Goal: Transaction & Acquisition: Purchase product/service

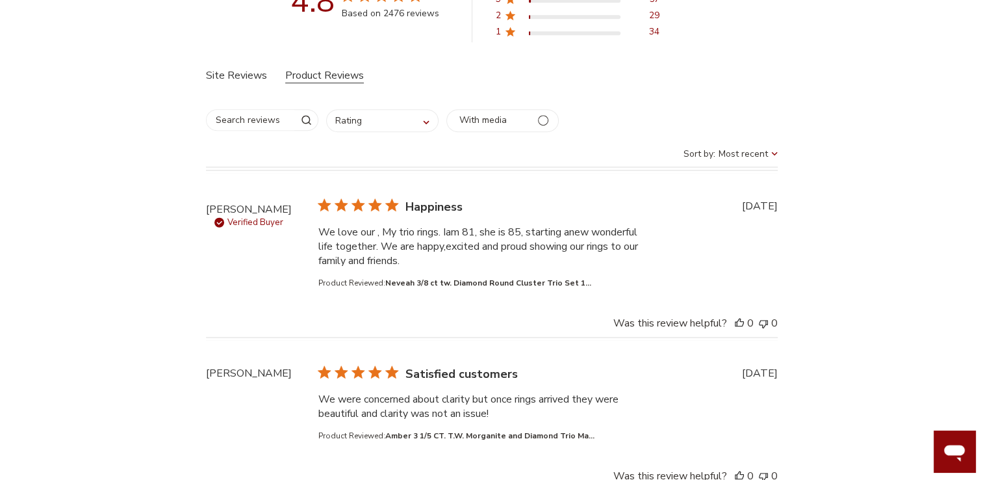
scroll to position [672, 0]
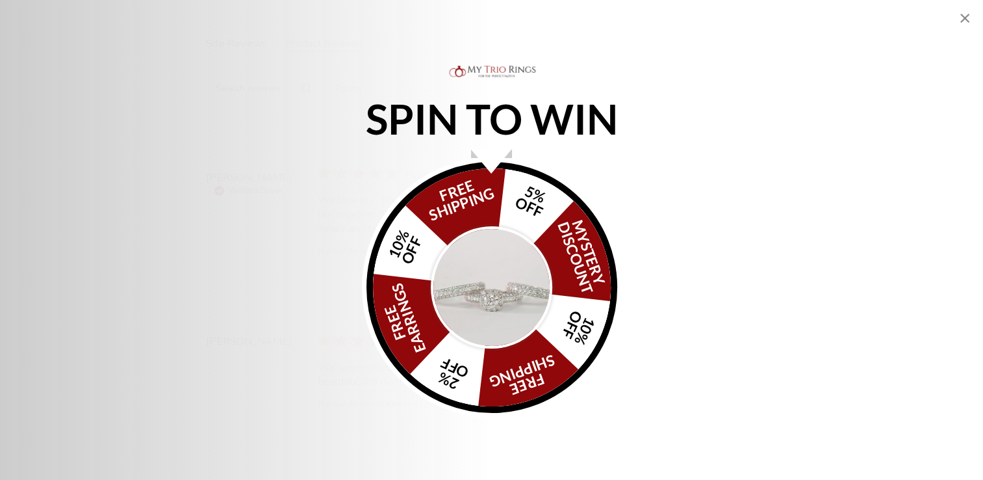
click at [466, 326] on img "Alia popup" at bounding box center [492, 287] width 122 height 122
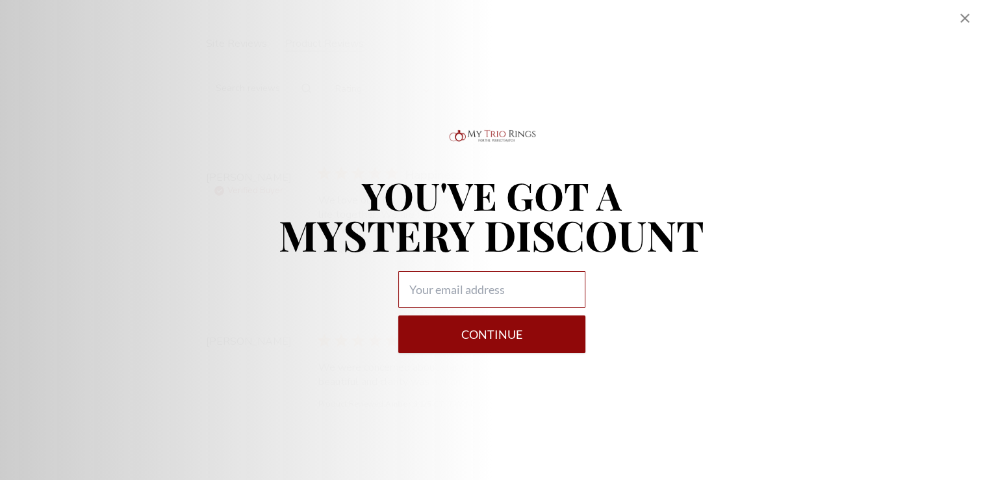
click at [478, 289] on input "Alia popup" at bounding box center [491, 289] width 187 height 36
type input "obispos88@outlook.com"
click at [459, 339] on button "Continue" at bounding box center [491, 334] width 187 height 38
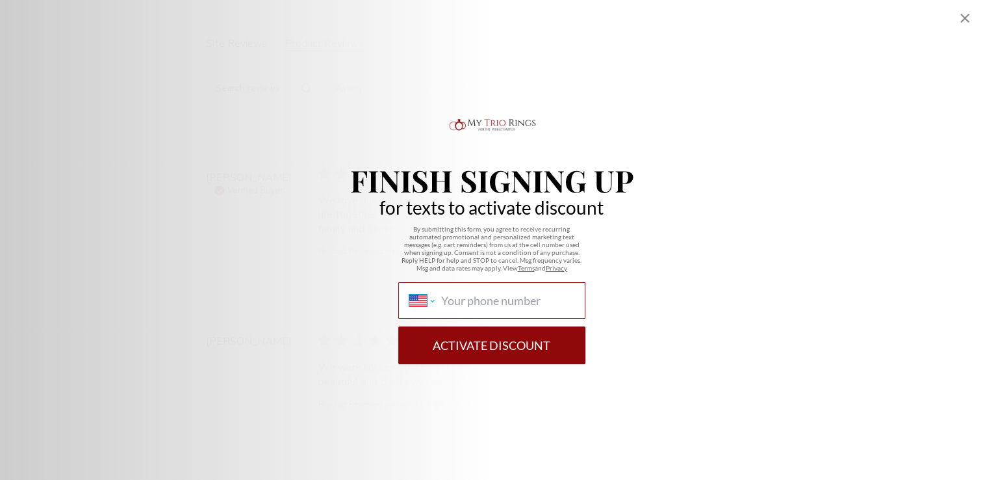
click at [426, 304] on select "International Afghanistan Åland Islands Albania Algeria American Samoa Andorra …" at bounding box center [421, 300] width 25 height 14
select select "CW"
click at [409, 293] on select "International Afghanistan Åland Islands Albania Algeria American Samoa Andorra …" at bounding box center [421, 300] width 25 height 14
click at [452, 356] on button "Activate Discount" at bounding box center [491, 345] width 187 height 38
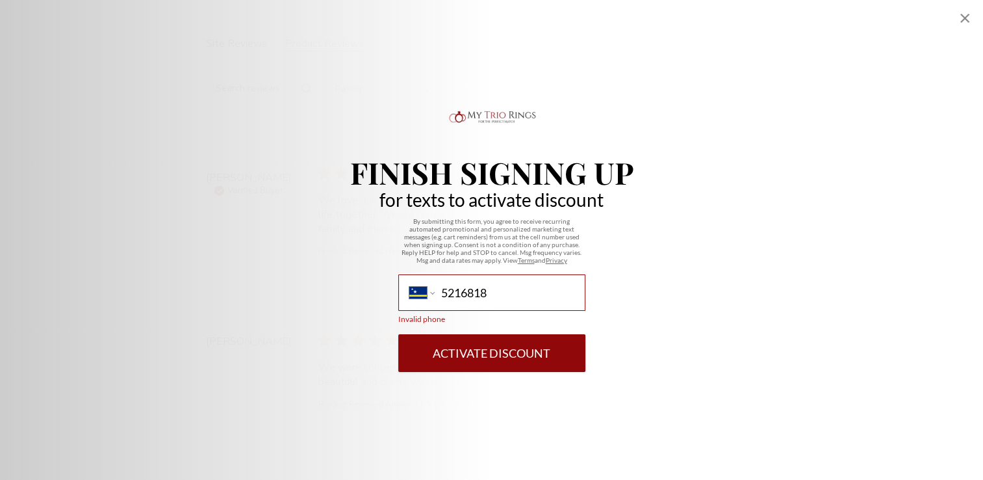
click at [453, 292] on input "5216818" at bounding box center [507, 292] width 133 height 14
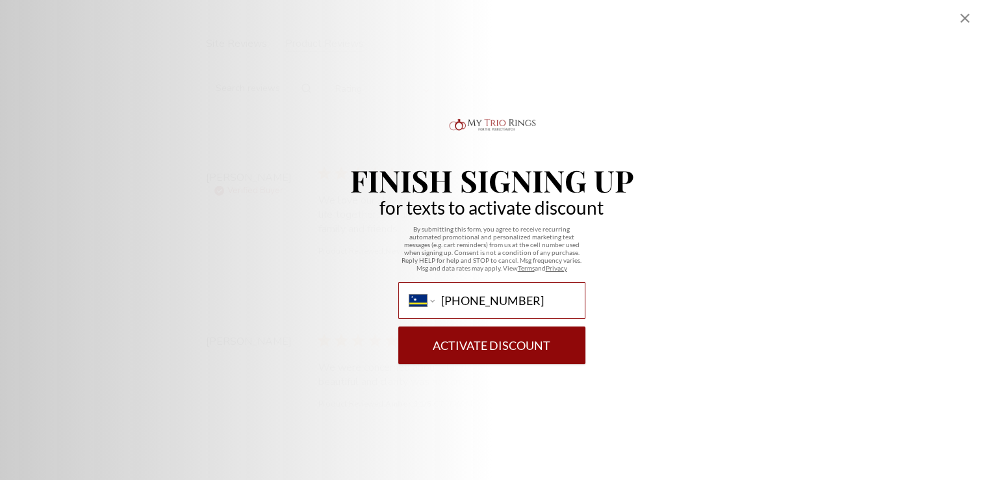
type input "+599 9 521 6818"
click at [489, 348] on button "Activate Discount" at bounding box center [491, 345] width 187 height 38
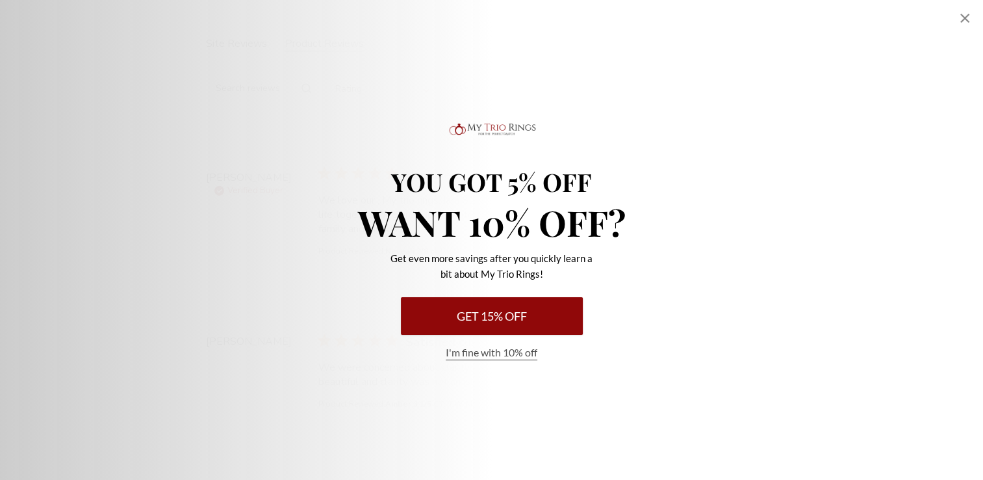
click at [504, 324] on button "Get 15% Off" at bounding box center [492, 316] width 182 height 38
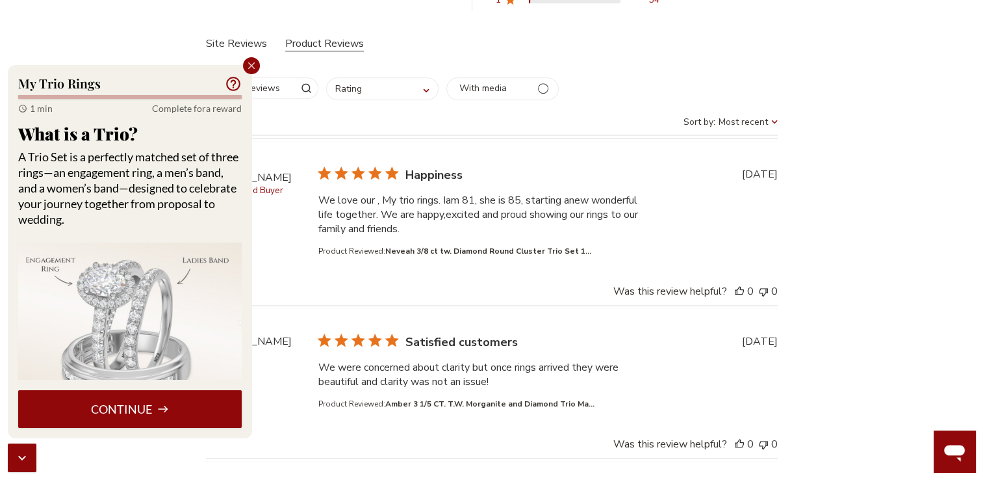
click at [152, 415] on button "Continue" at bounding box center [130, 409] width 224 height 38
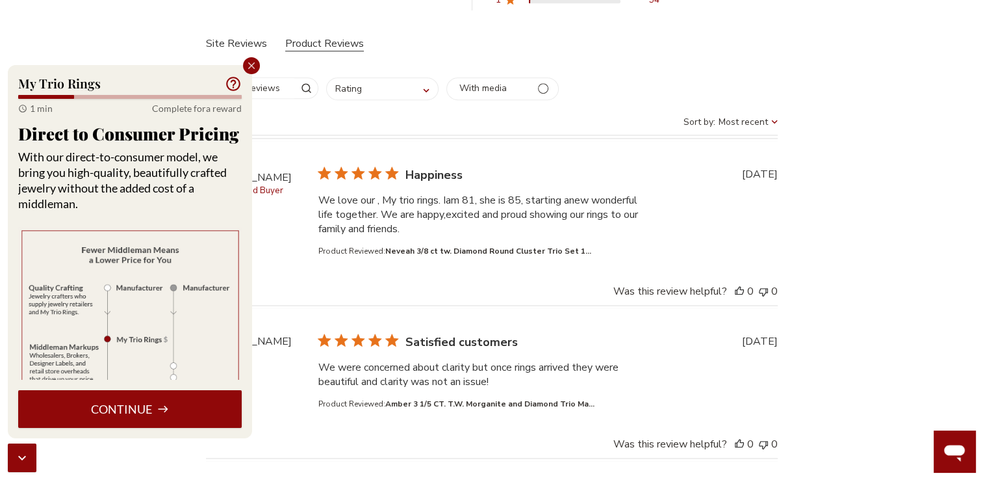
click at [152, 415] on button "Continue" at bounding box center [130, 409] width 224 height 38
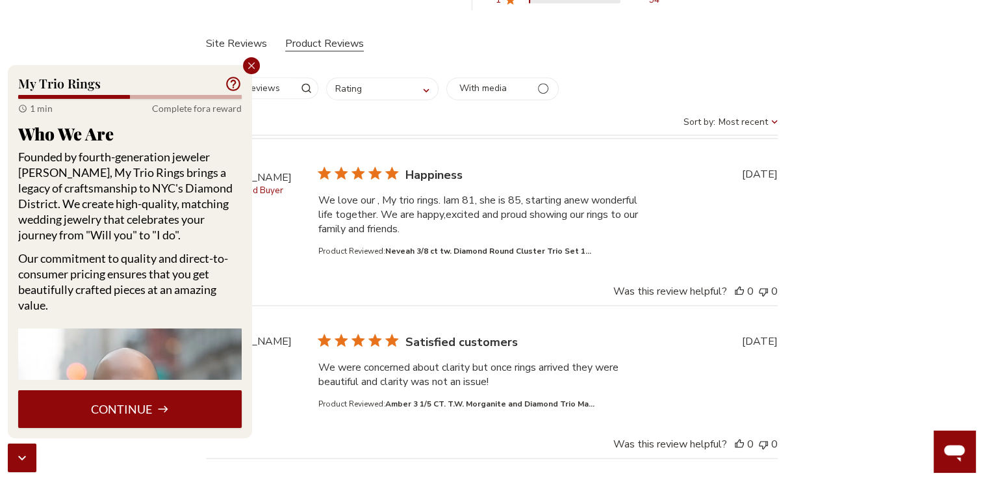
click at [167, 419] on button "Continue" at bounding box center [130, 409] width 224 height 38
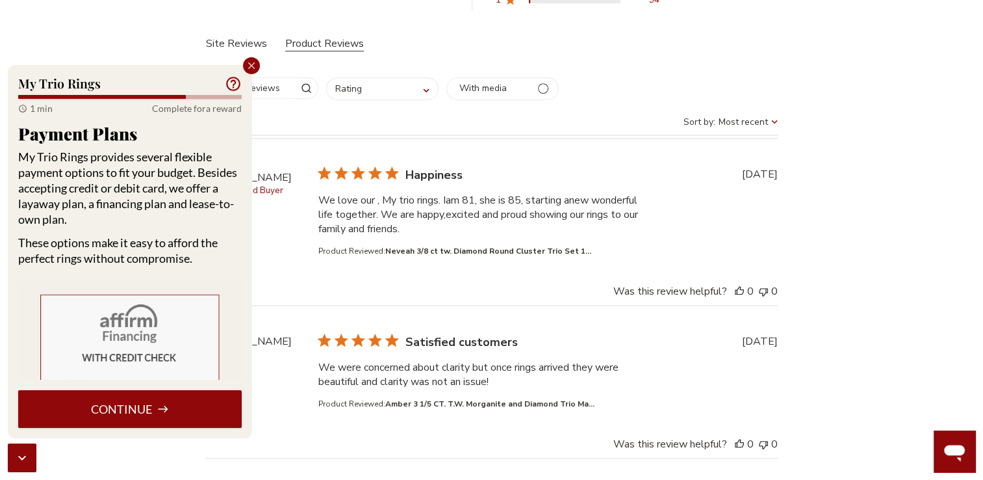
click at [167, 419] on button "Continue" at bounding box center [130, 409] width 224 height 38
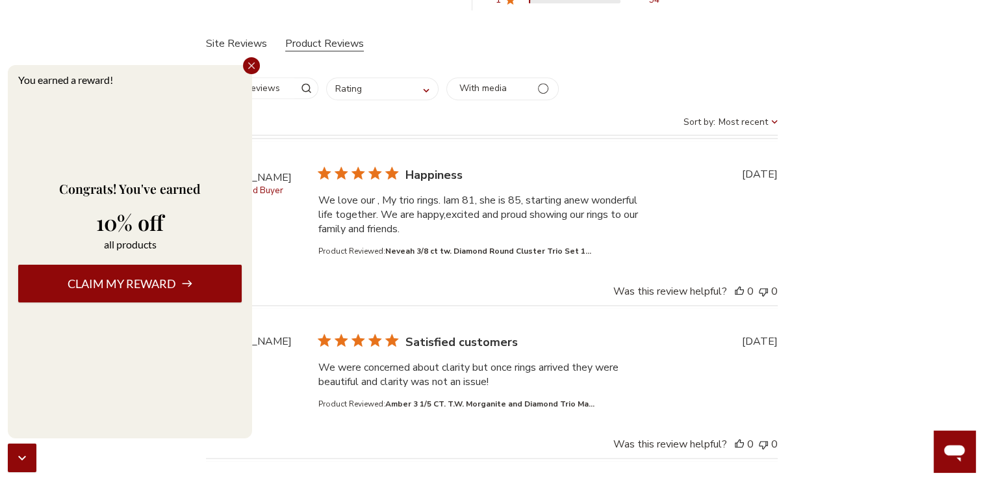
click at [156, 302] on button "Claim my reward" at bounding box center [130, 284] width 224 height 38
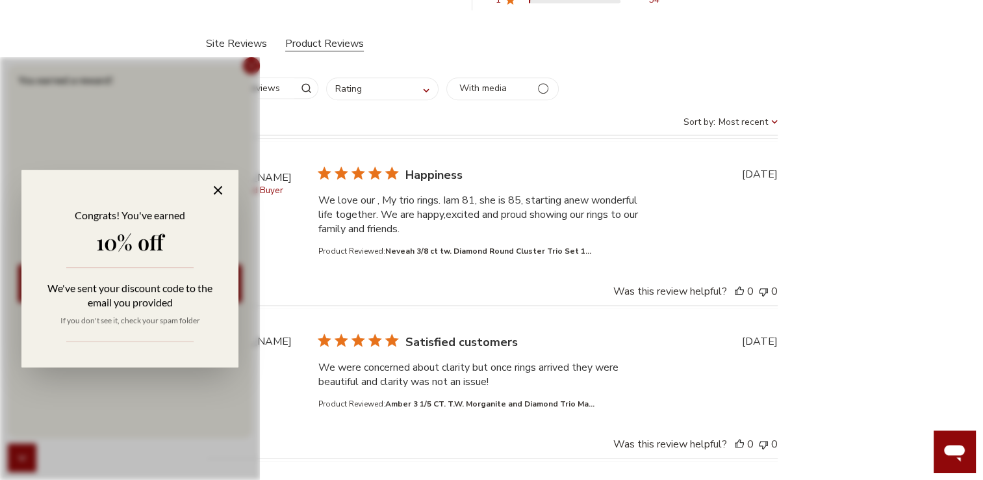
click at [216, 190] on icon at bounding box center [218, 190] width 8 height 8
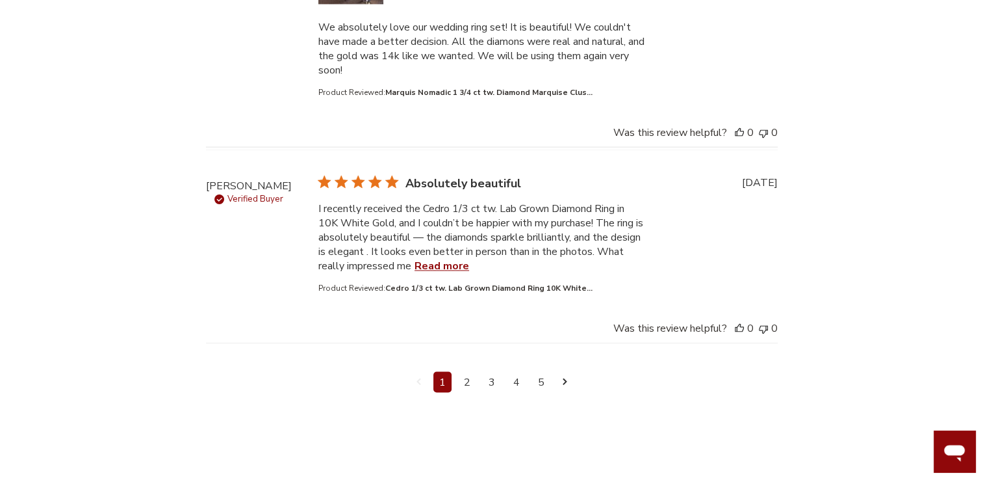
scroll to position [2129, 0]
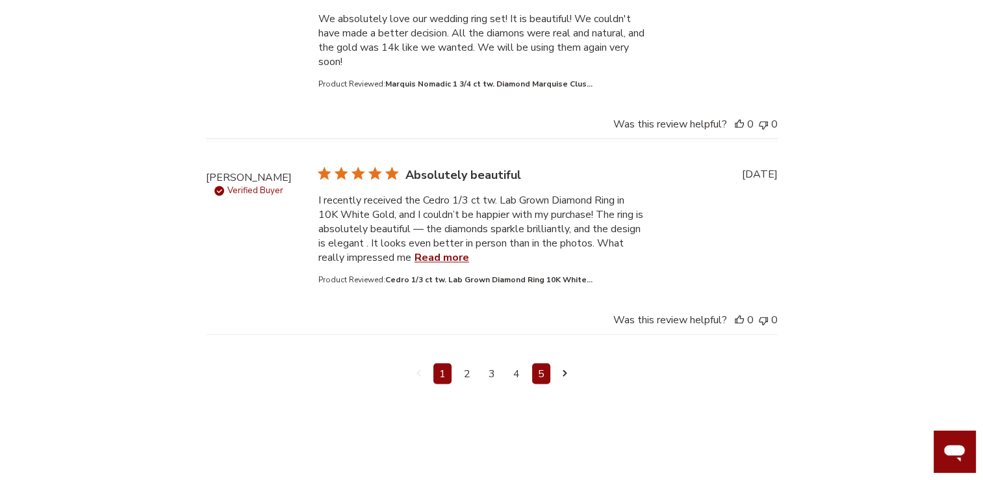
click at [538, 376] on link "5" at bounding box center [541, 373] width 18 height 21
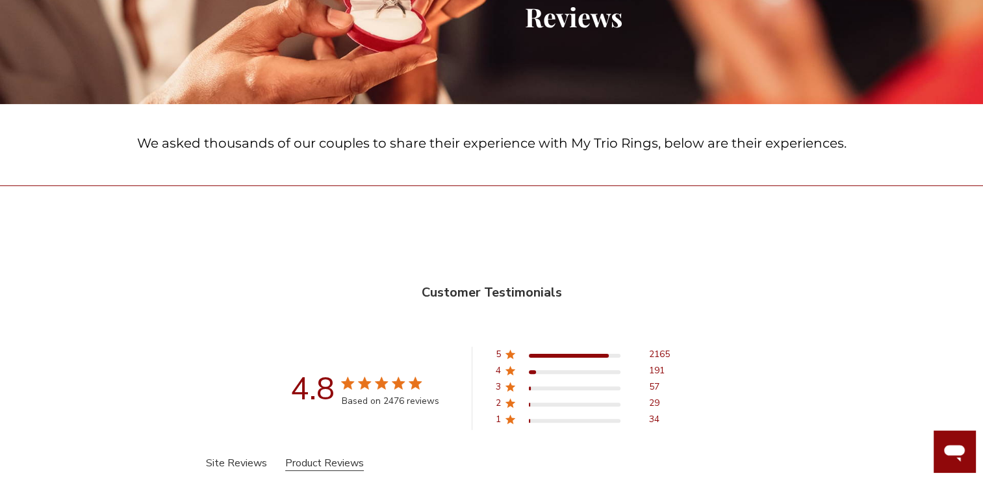
scroll to position [0, 0]
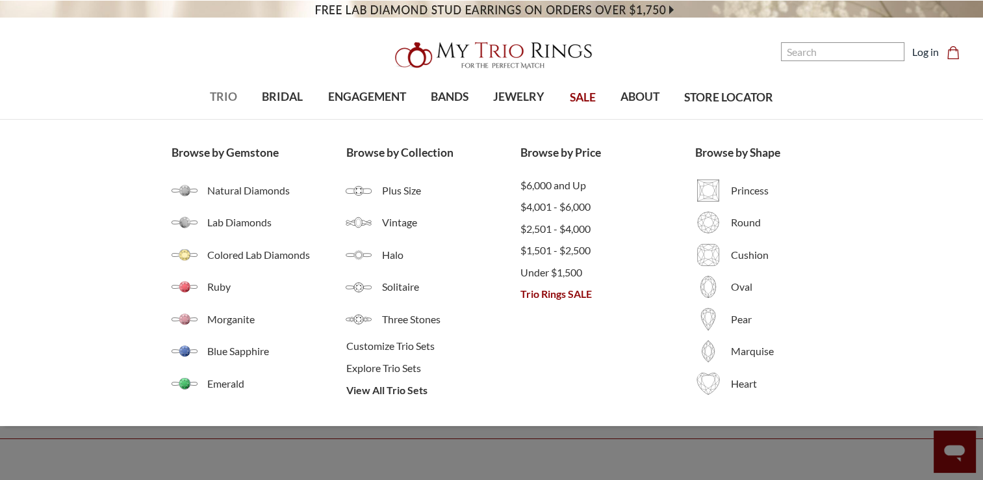
click at [216, 98] on span "TRIO" at bounding box center [223, 96] width 27 height 17
click at [374, 390] on span "View All Trio Sets" at bounding box center [433, 390] width 175 height 16
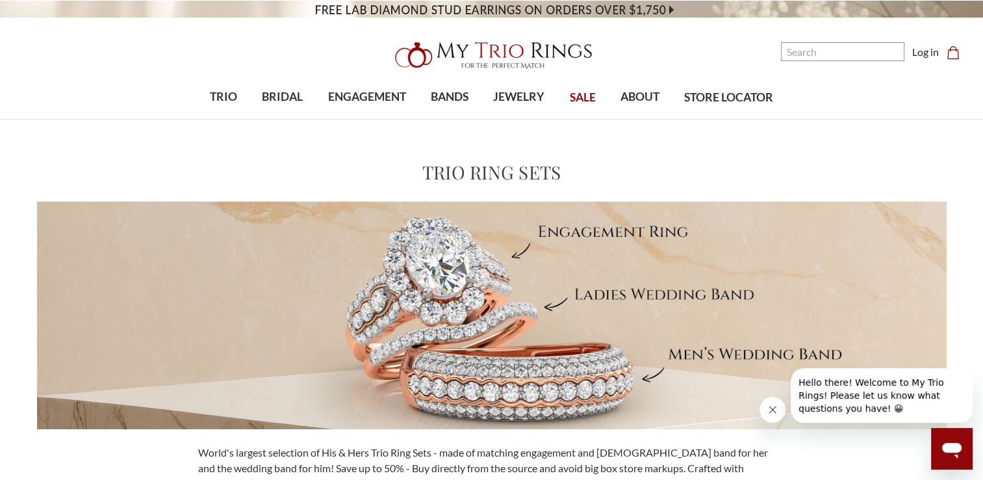
click at [770, 407] on icon "Close message from company" at bounding box center [773, 409] width 6 height 6
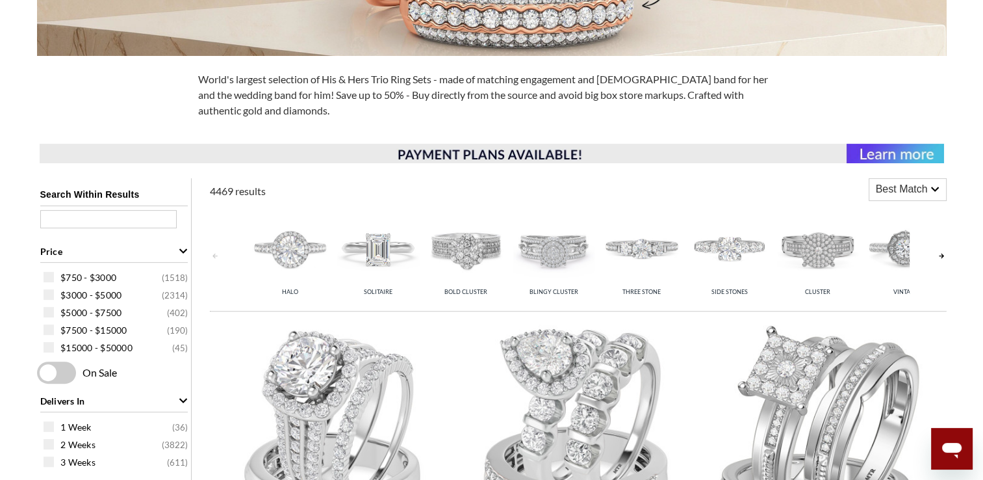
scroll to position [377, 0]
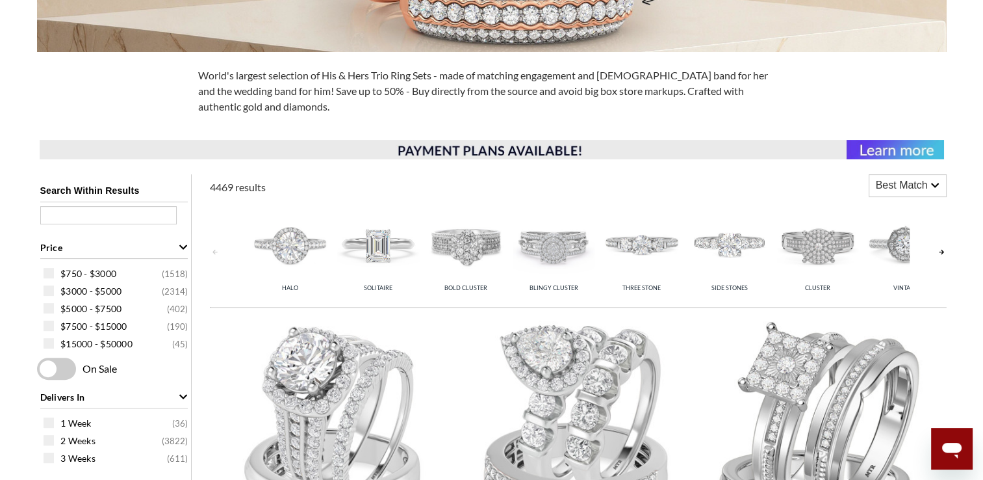
click at [868, 153] on img at bounding box center [492, 149] width 905 height 19
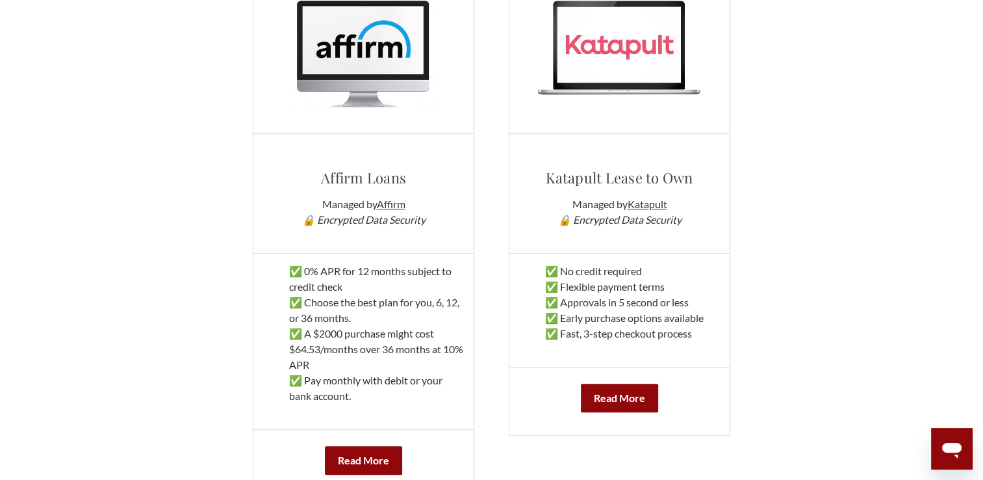
scroll to position [669, 0]
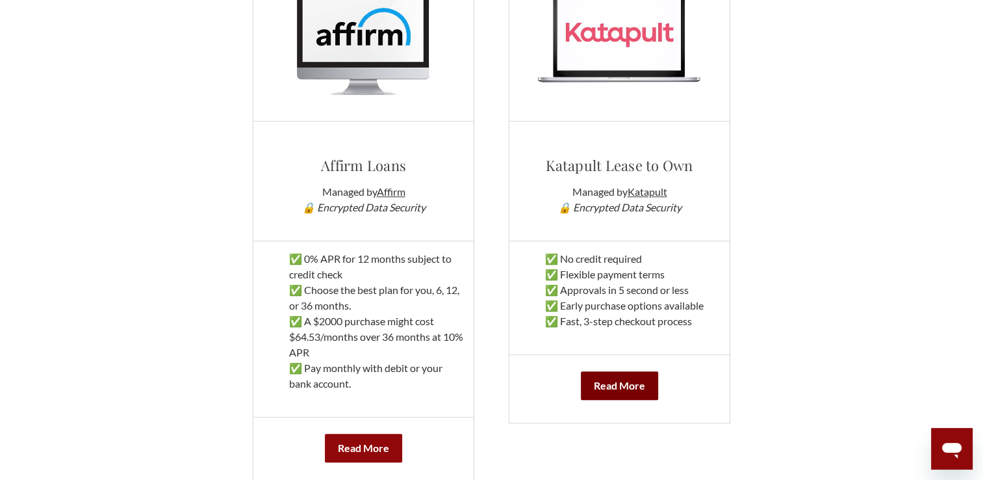
click at [641, 383] on b "Read More" at bounding box center [619, 385] width 51 height 12
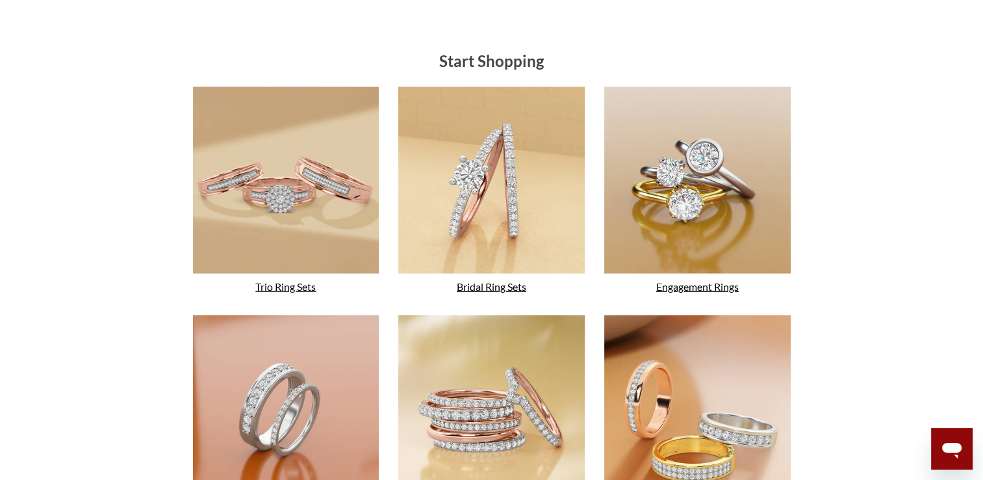
scroll to position [2228, 0]
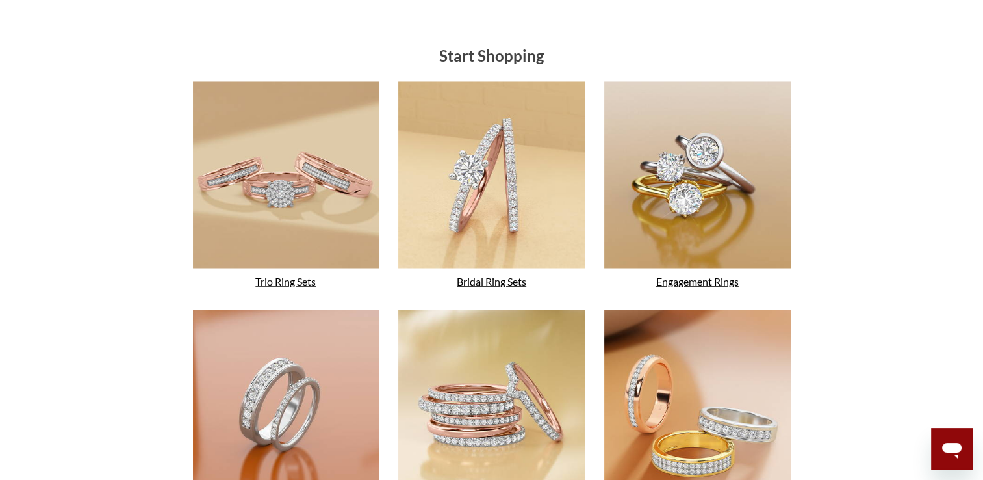
click at [299, 283] on link "Trio Ring Sets" at bounding box center [285, 280] width 60 height 12
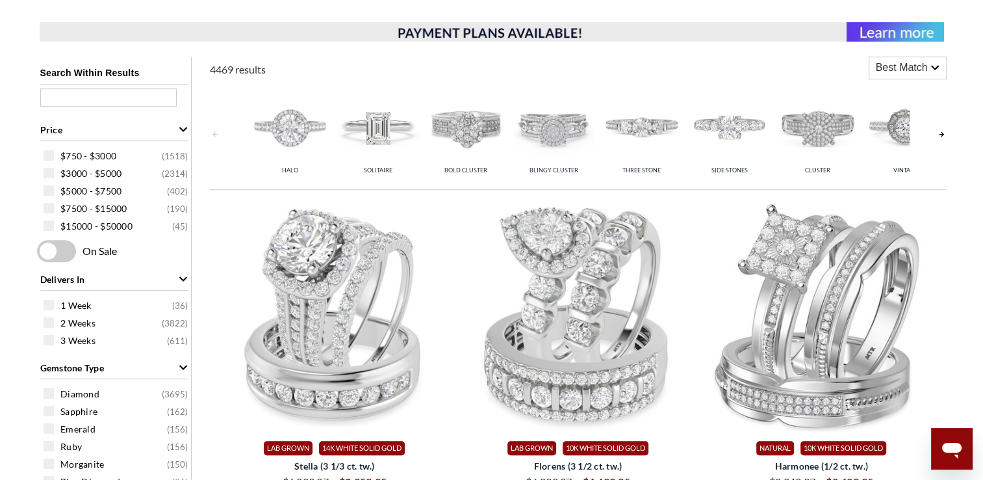
click at [929, 70] on div "Best Match" at bounding box center [908, 67] width 77 height 21
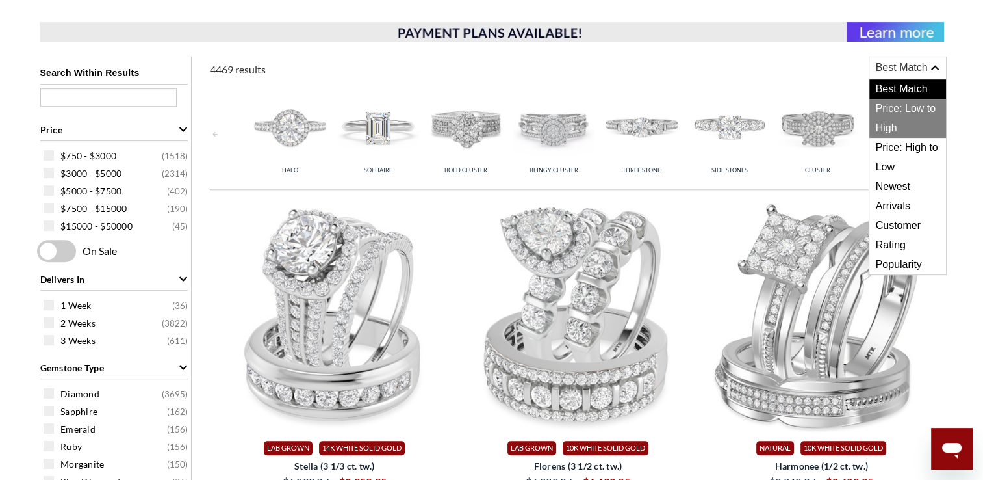
click at [905, 123] on span "Price: Low to High" at bounding box center [908, 118] width 77 height 39
